Goal: Task Accomplishment & Management: Manage account settings

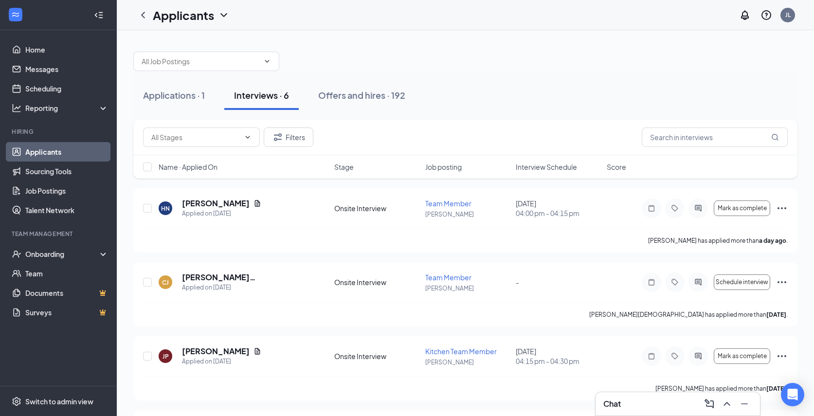
click at [548, 173] on div "Name · Applied On Stage Job posting Interview Schedule Score" at bounding box center [465, 166] width 664 height 23
click at [548, 164] on span "Interview Schedule" at bounding box center [546, 167] width 61 height 10
click at [559, 163] on span "Interview Schedule" at bounding box center [546, 167] width 61 height 10
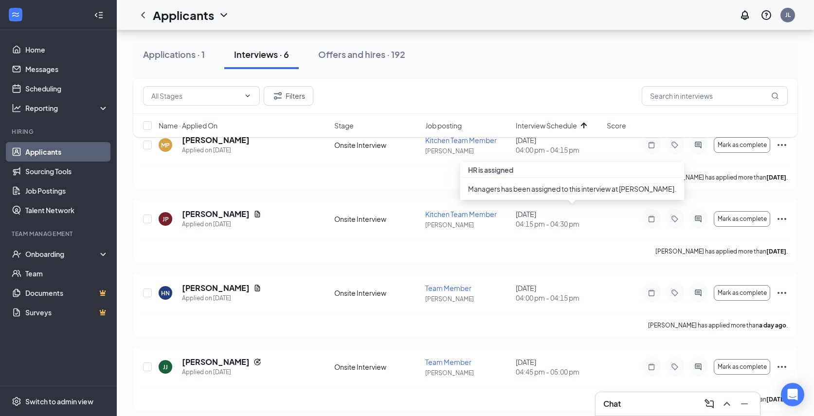
scroll to position [218, 0]
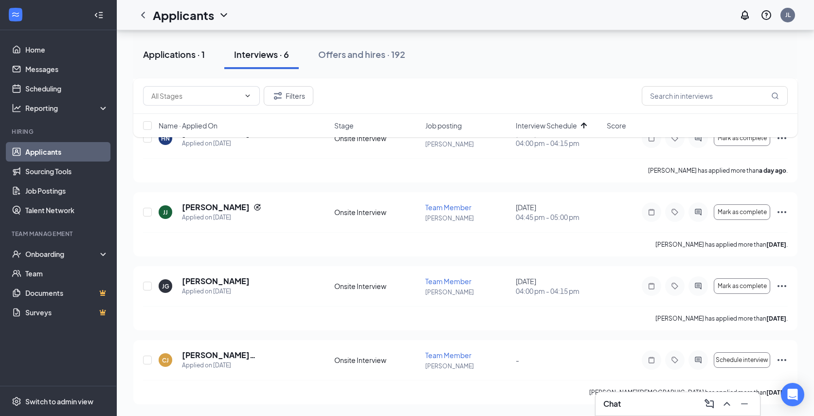
click at [180, 55] on div "Applications · 1" at bounding box center [174, 54] width 62 height 12
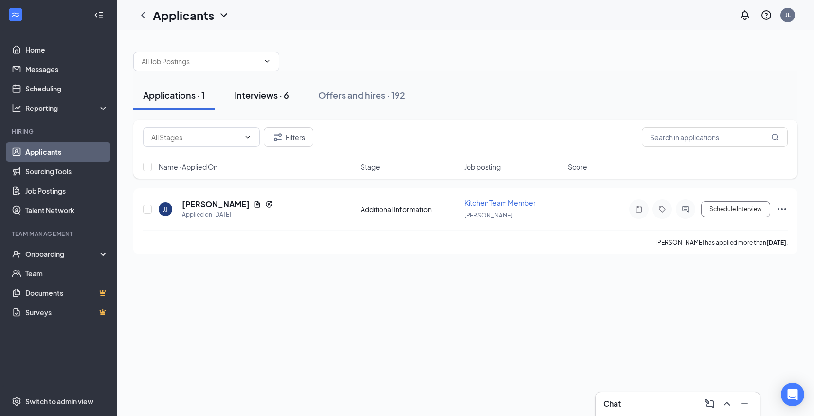
click at [260, 97] on div "Interviews · 6" at bounding box center [261, 95] width 55 height 12
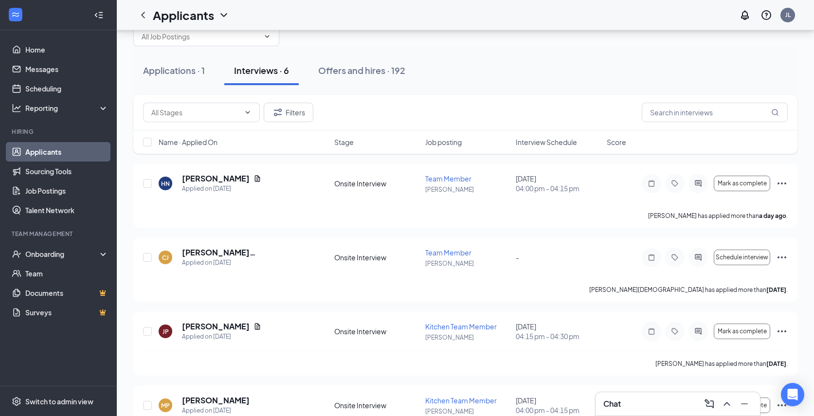
scroll to position [29, 0]
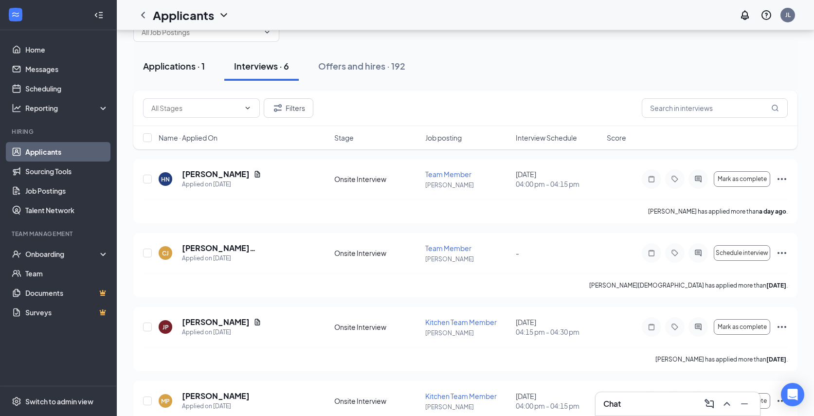
click at [182, 66] on div "Applications · 1" at bounding box center [174, 66] width 62 height 12
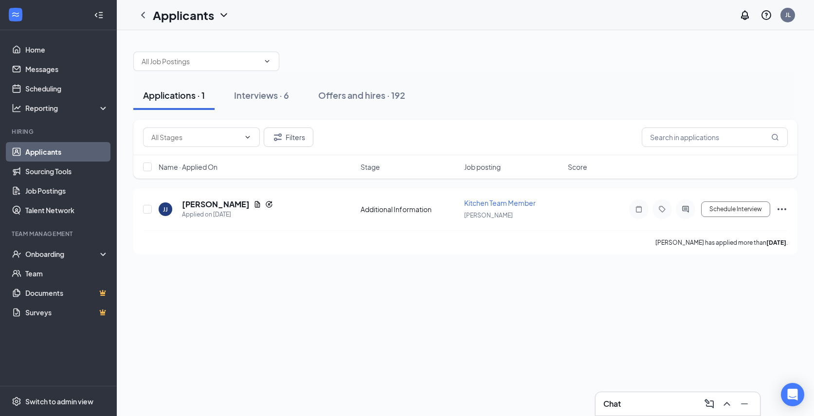
click at [400, 18] on div "Applicants JL" at bounding box center [465, 15] width 697 height 30
click at [261, 96] on div "Interviews · 6" at bounding box center [261, 95] width 55 height 12
